Goal: Information Seeking & Learning: Learn about a topic

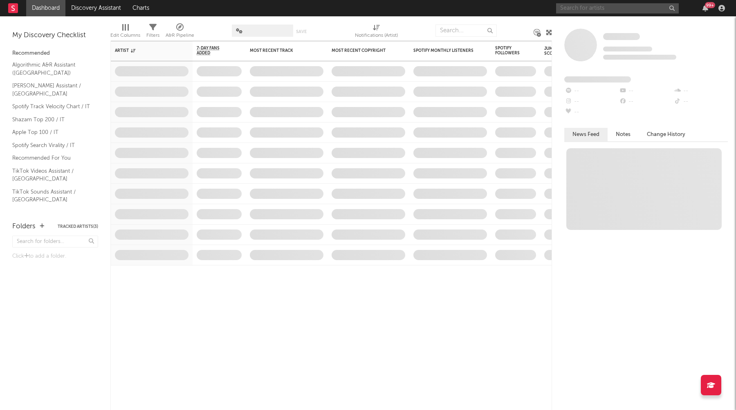
click at [592, 3] on input "text" at bounding box center [617, 8] width 123 height 10
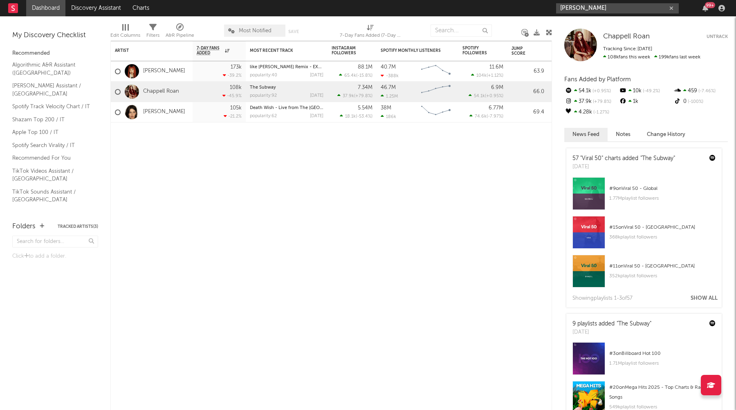
click at [598, 6] on input "[PERSON_NAME]" at bounding box center [617, 8] width 123 height 10
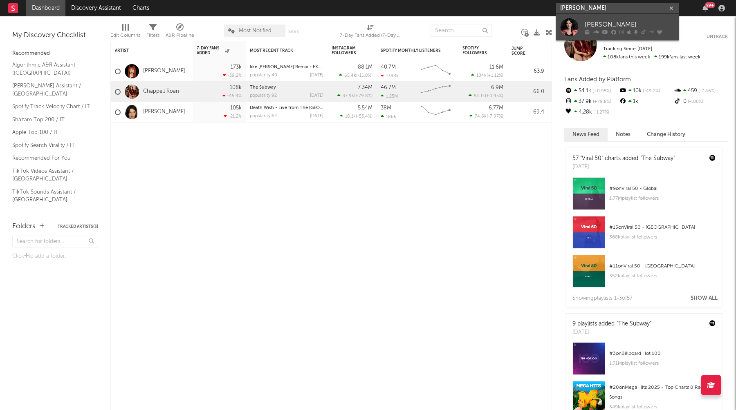
type input "[PERSON_NAME]"
click at [571, 20] on div at bounding box center [569, 27] width 18 height 18
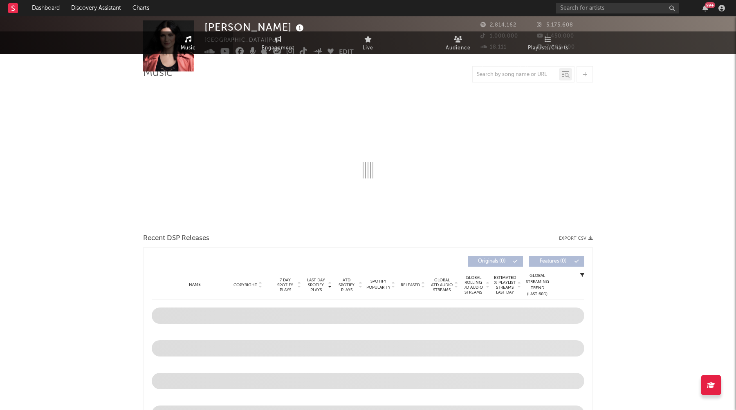
select select "6m"
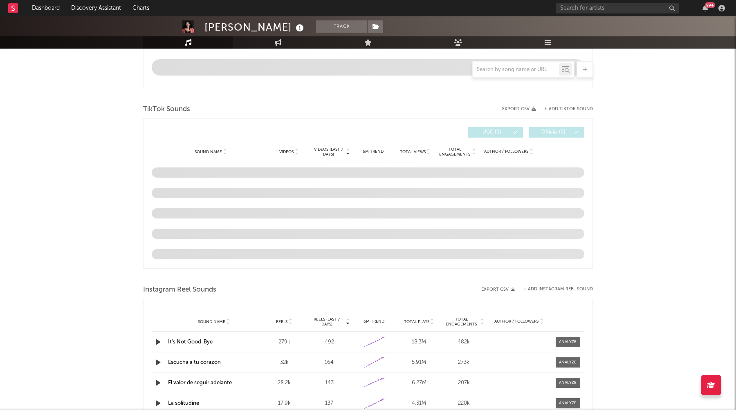
scroll to position [477, 0]
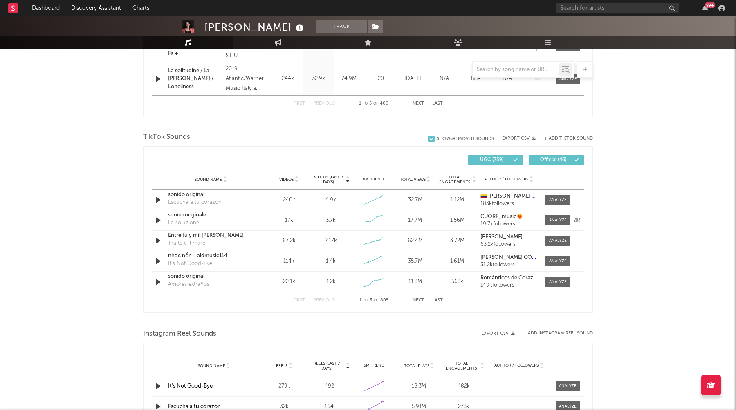
click at [157, 220] on icon "button" at bounding box center [158, 220] width 9 height 10
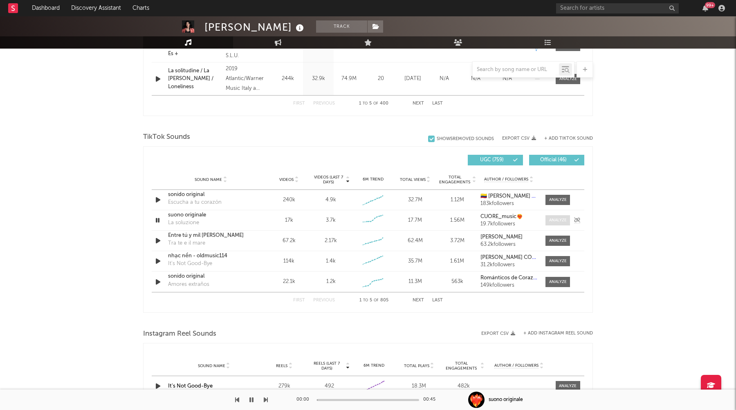
click at [560, 219] on div at bounding box center [558, 220] width 18 height 6
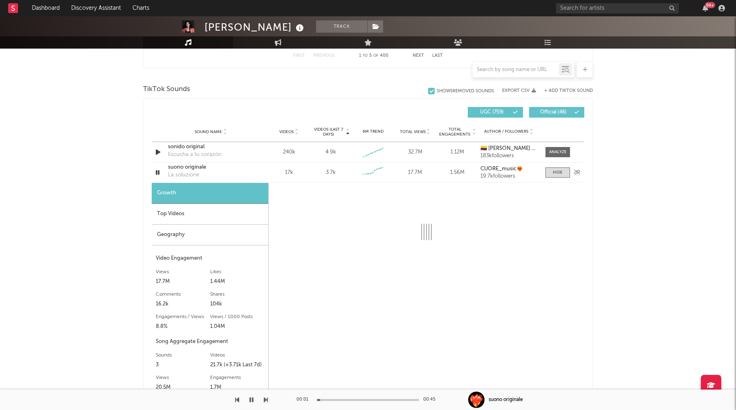
scroll to position [554, 0]
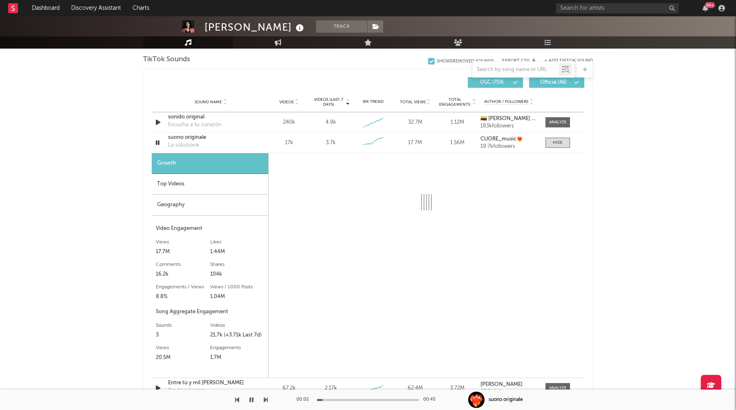
click at [249, 406] on button "button" at bounding box center [251, 400] width 8 height 20
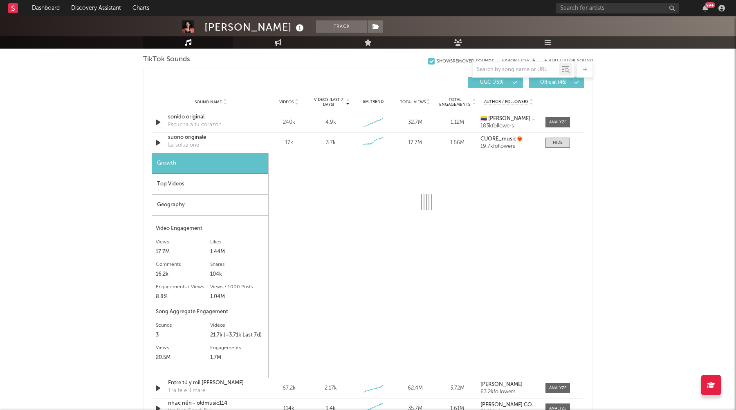
scroll to position [574, 0]
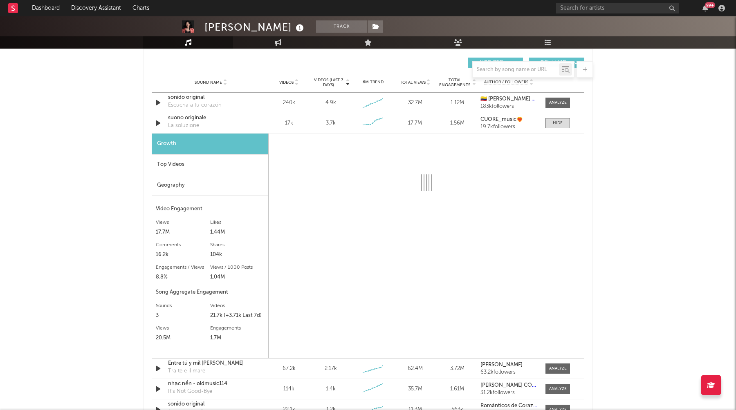
select select "6m"
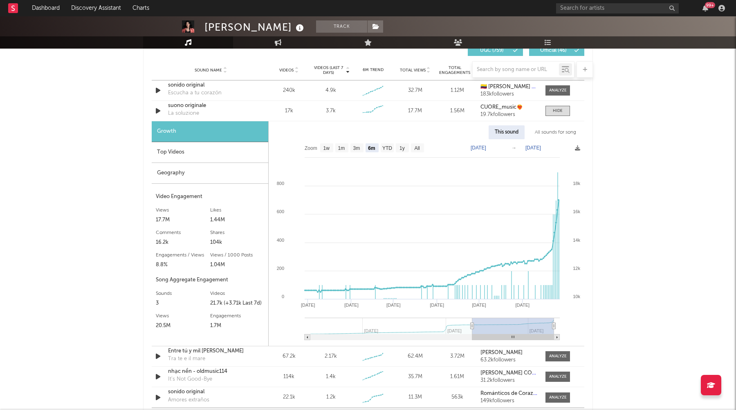
scroll to position [588, 0]
